Goal: Task Accomplishment & Management: Manage account settings

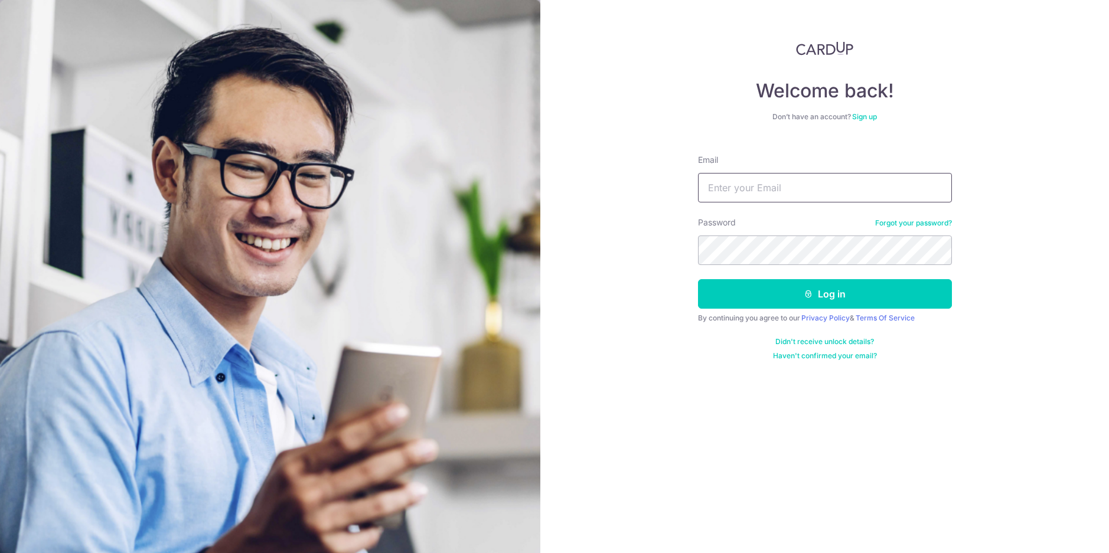
click at [856, 188] on input "Email" at bounding box center [825, 188] width 254 height 30
type input "[PERSON_NAME][EMAIL_ADDRESS][PERSON_NAME][DOMAIN_NAME]"
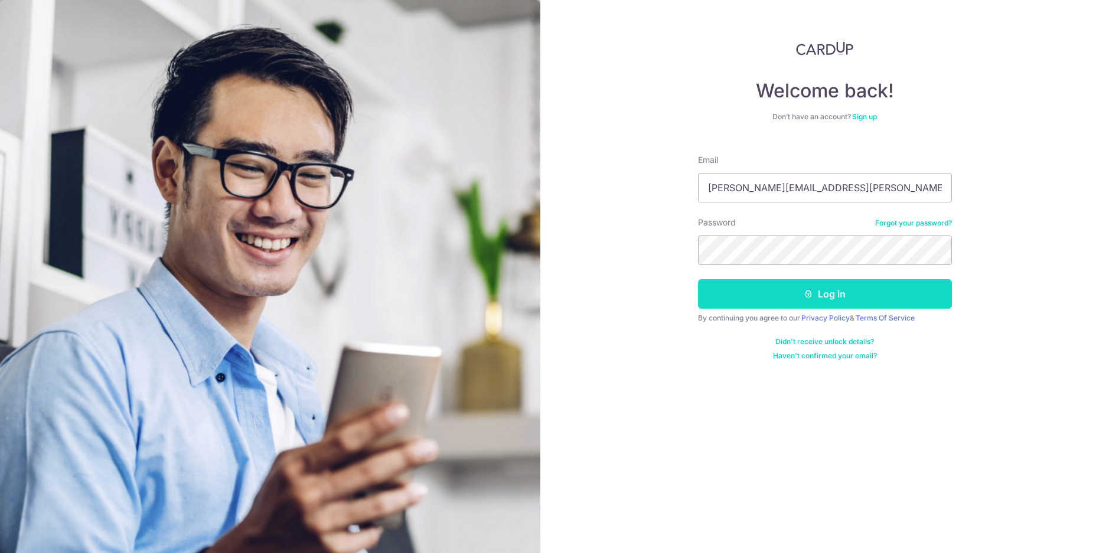
click at [887, 296] on button "Log in" at bounding box center [825, 294] width 254 height 30
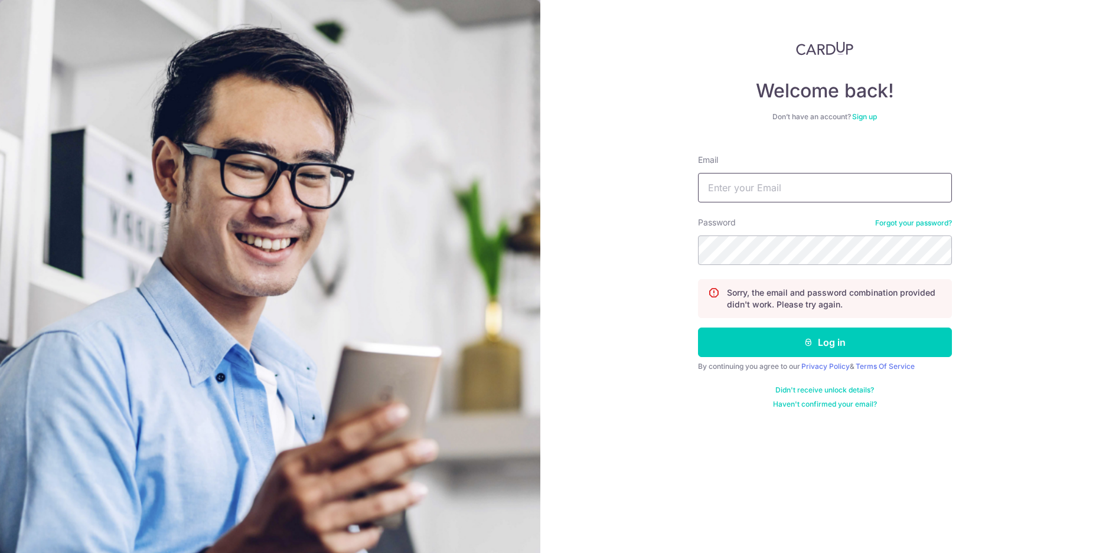
click at [802, 188] on input "Email" at bounding box center [825, 188] width 254 height 30
type input "[PERSON_NAME][EMAIL_ADDRESS][PERSON_NAME][DOMAIN_NAME]"
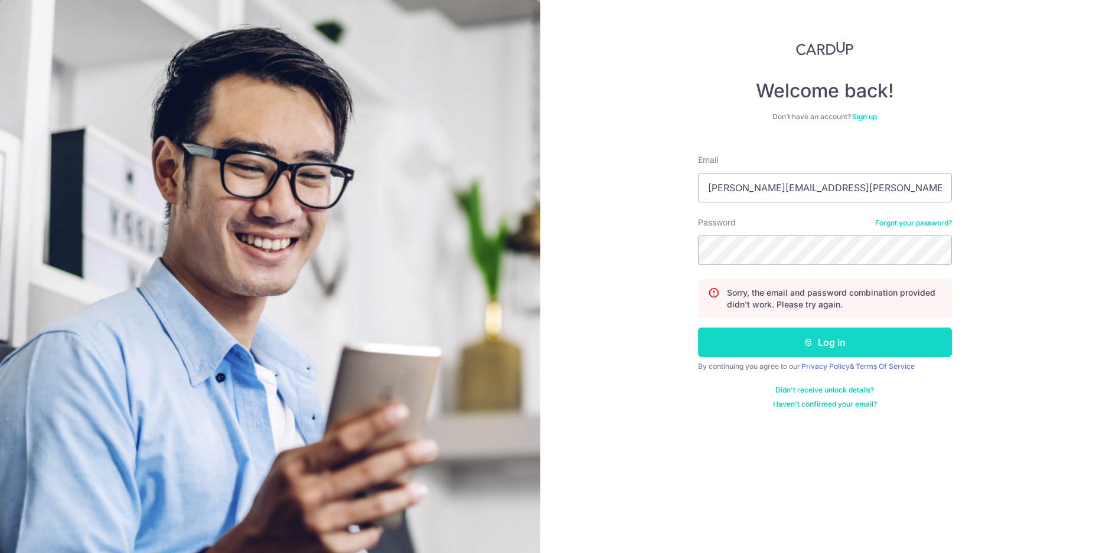
click at [827, 343] on button "Log in" at bounding box center [825, 343] width 254 height 30
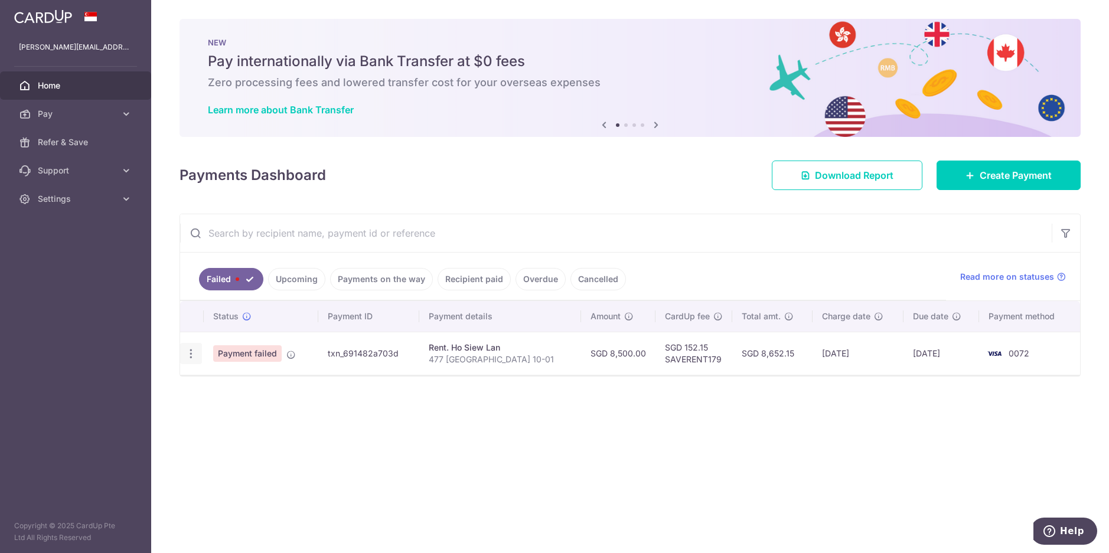
click at [189, 353] on icon "button" at bounding box center [191, 354] width 12 height 12
click at [240, 355] on span "Payment failed" at bounding box center [247, 353] width 68 height 17
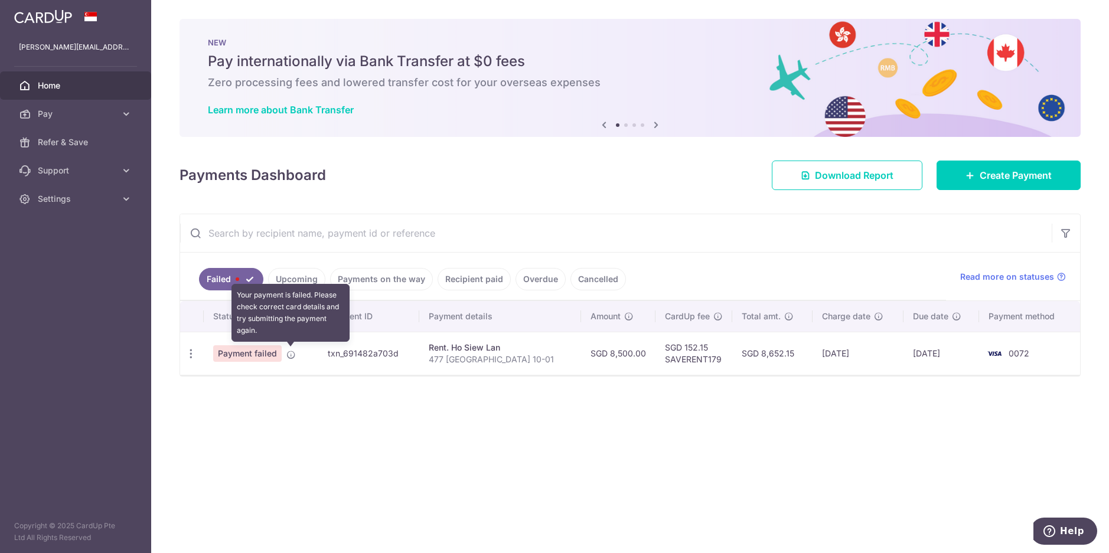
click at [290, 357] on icon at bounding box center [290, 354] width 9 height 9
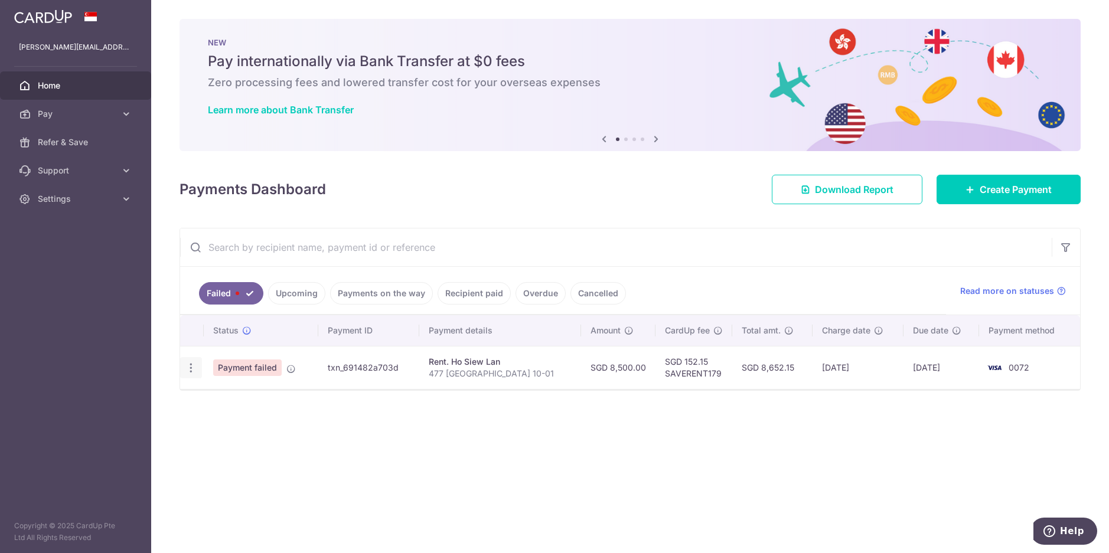
click at [188, 373] on icon "button" at bounding box center [191, 368] width 12 height 12
click at [234, 401] on span "Update payment" at bounding box center [254, 400] width 80 height 14
radio input "true"
type input "8,500.00"
type input "477 [GEOGRAPHIC_DATA] 10-01"
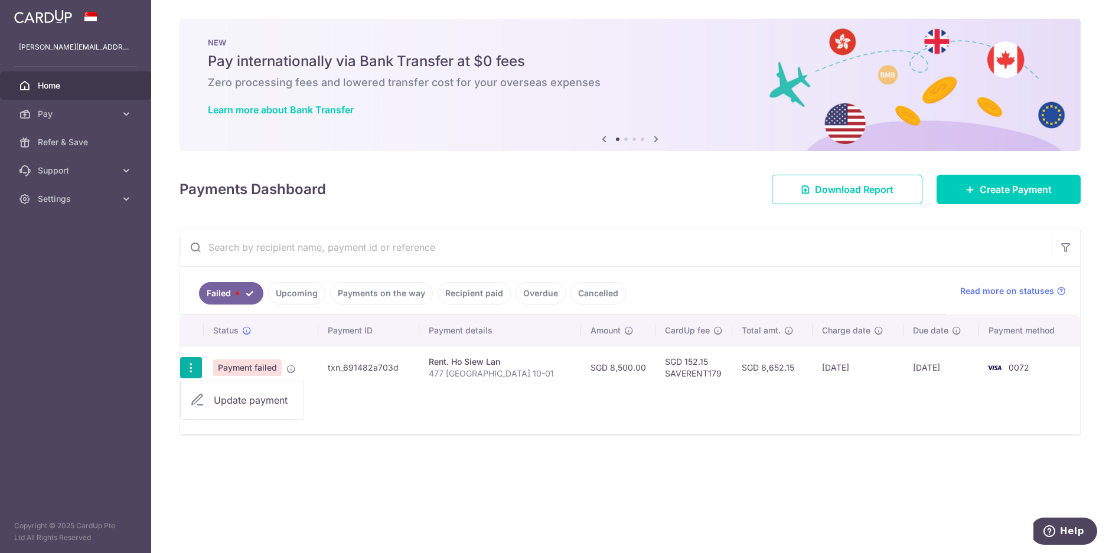
type input "SAVERENT179"
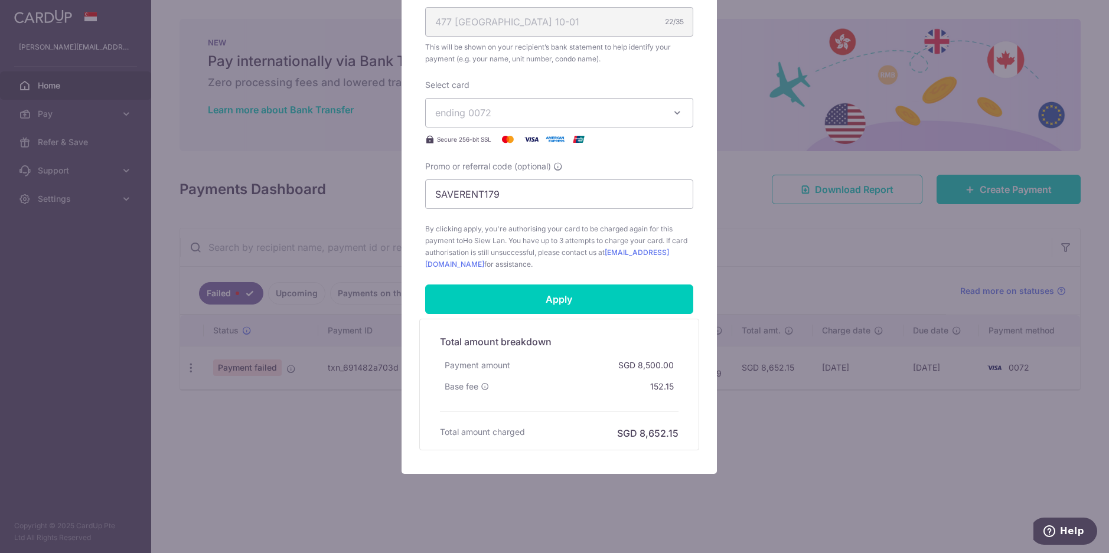
scroll to position [403, 0]
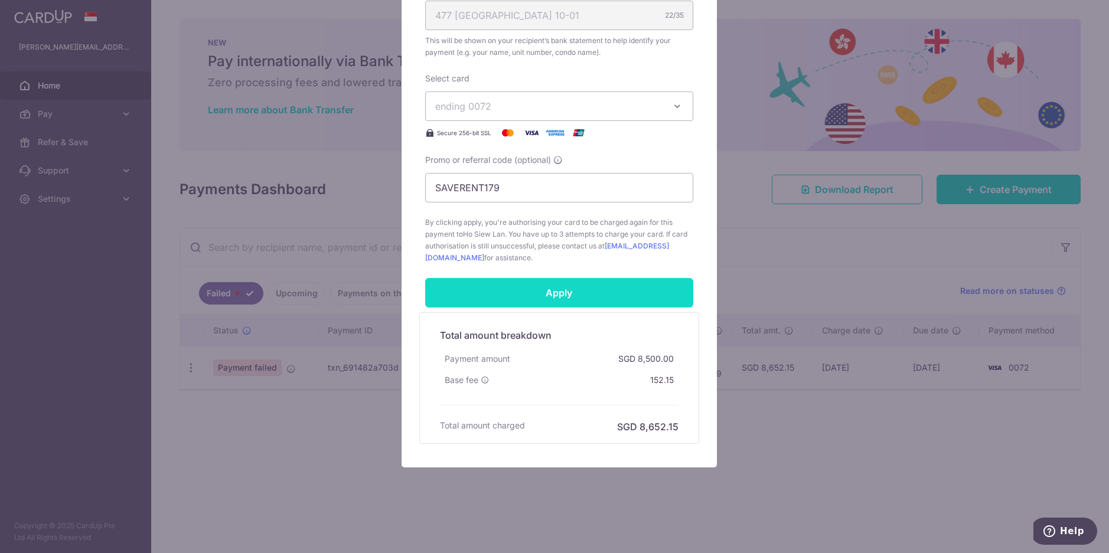
click at [573, 295] on input "Apply" at bounding box center [559, 293] width 268 height 30
